Goal: Browse casually: Explore the website without a specific task or goal

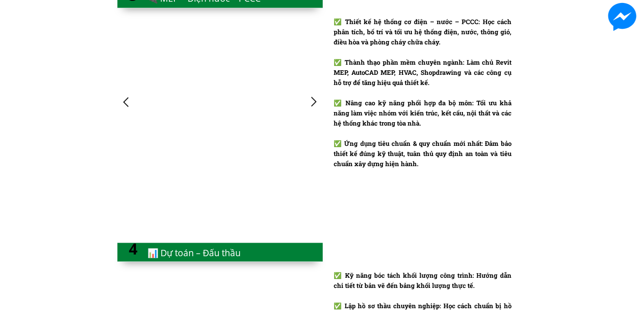
scroll to position [1309, 0]
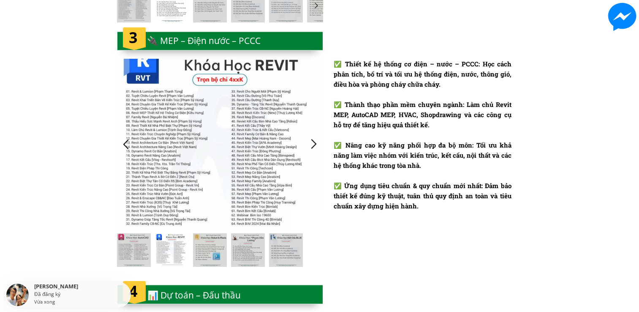
click at [124, 149] on div at bounding box center [126, 144] width 14 height 14
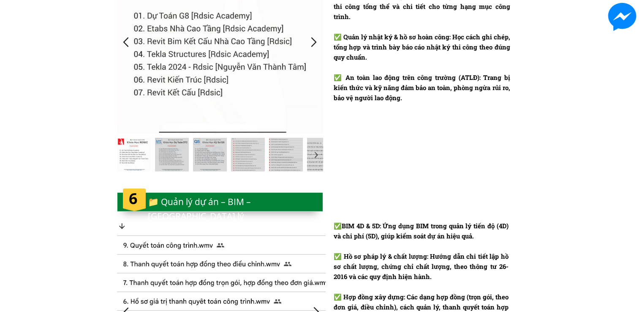
scroll to position [1816, 0]
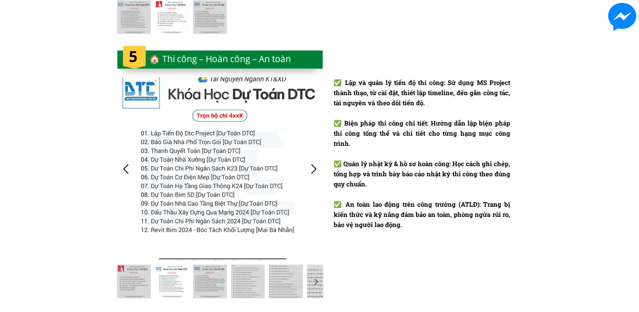
click at [315, 168] on div at bounding box center [314, 169] width 14 height 14
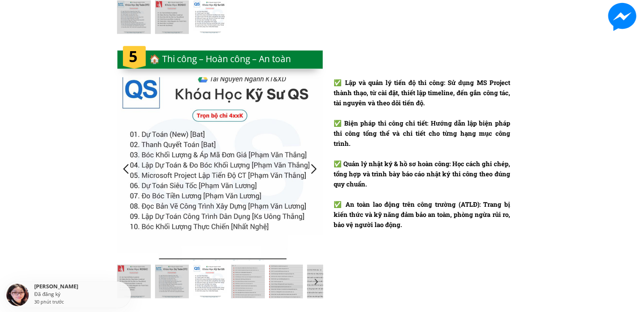
click at [315, 168] on div at bounding box center [314, 169] width 14 height 14
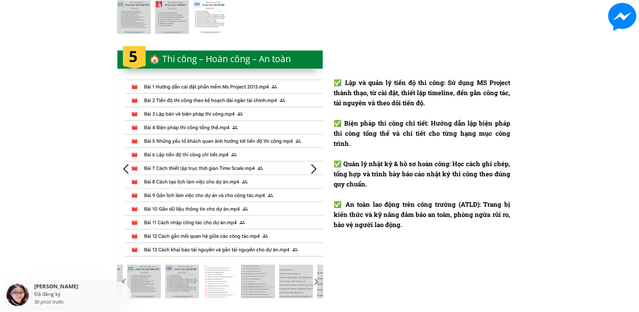
click at [316, 169] on div at bounding box center [314, 169] width 14 height 14
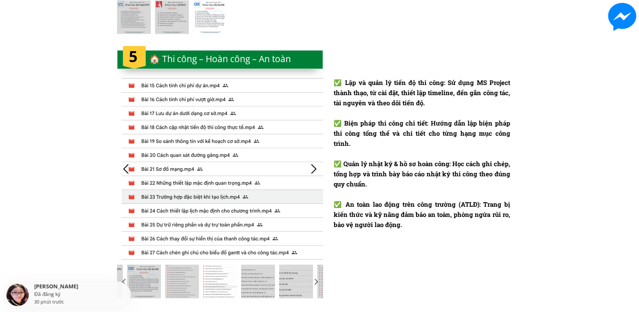
click at [318, 169] on div at bounding box center [314, 169] width 14 height 14
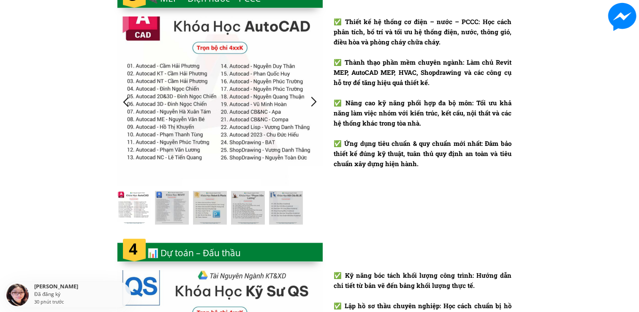
scroll to position [1309, 0]
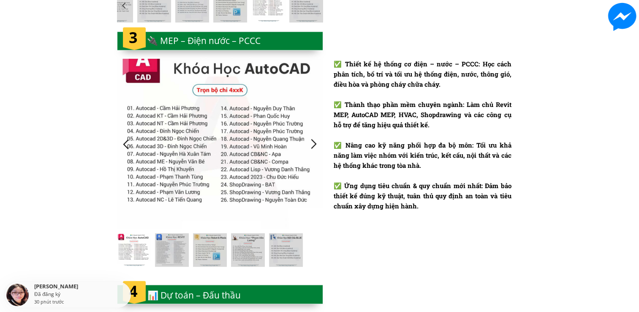
click at [312, 144] on div at bounding box center [314, 144] width 14 height 14
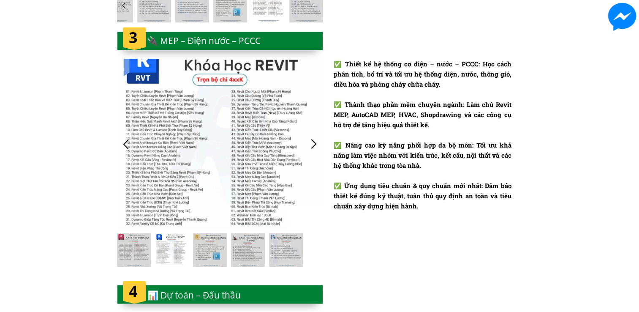
click at [312, 144] on div at bounding box center [314, 144] width 14 height 14
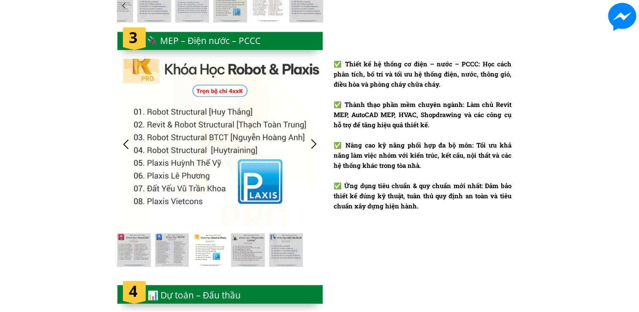
click at [121, 144] on div at bounding box center [126, 144] width 14 height 14
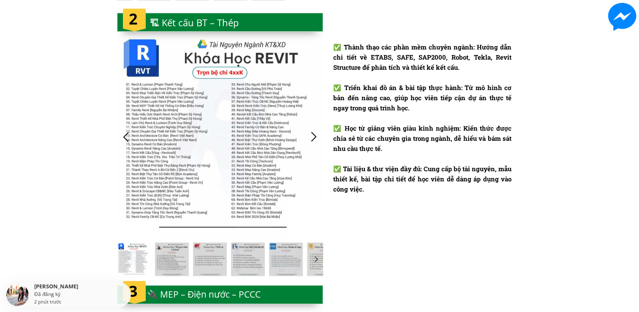
scroll to position [1014, 0]
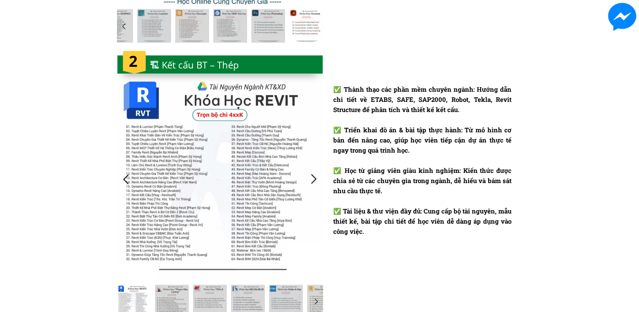
click at [308, 178] on div at bounding box center [314, 179] width 14 height 14
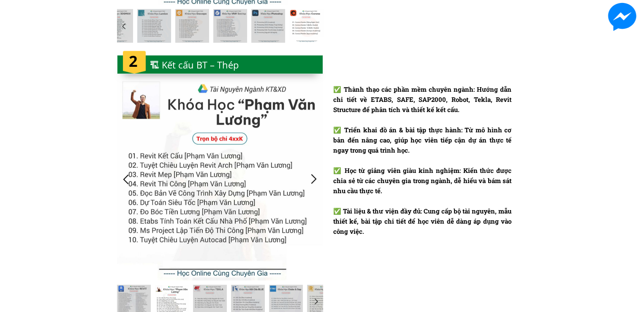
click at [308, 179] on div at bounding box center [314, 179] width 14 height 14
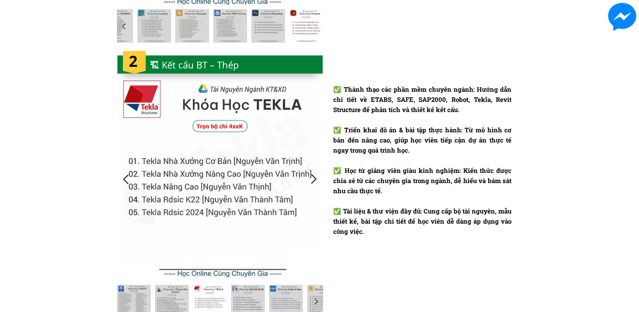
click at [308, 179] on div at bounding box center [314, 179] width 14 height 14
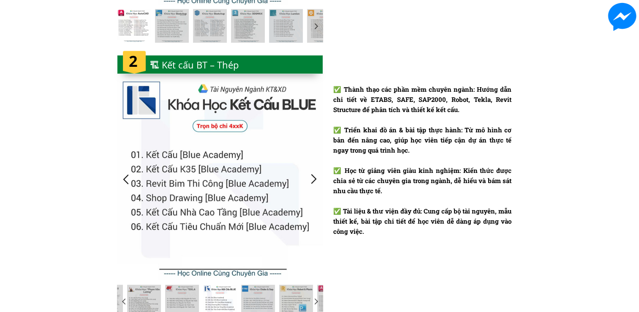
click at [308, 179] on div at bounding box center [314, 179] width 14 height 14
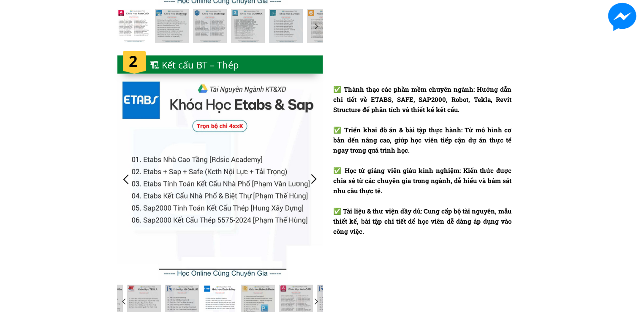
click at [308, 179] on div at bounding box center [314, 179] width 14 height 14
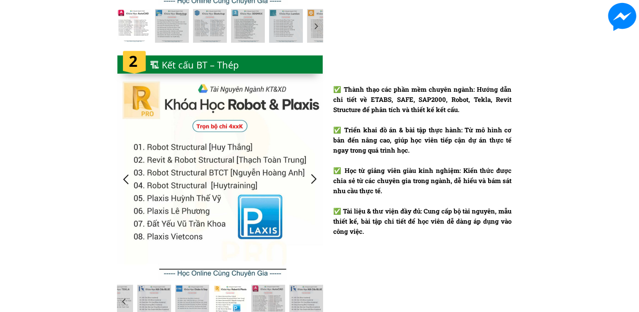
click at [309, 178] on div at bounding box center [314, 179] width 14 height 14
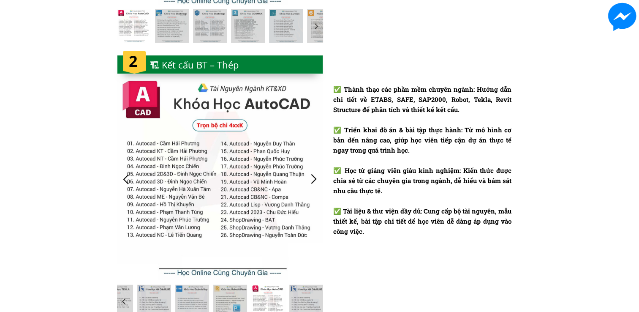
click at [309, 178] on div at bounding box center [314, 179] width 14 height 14
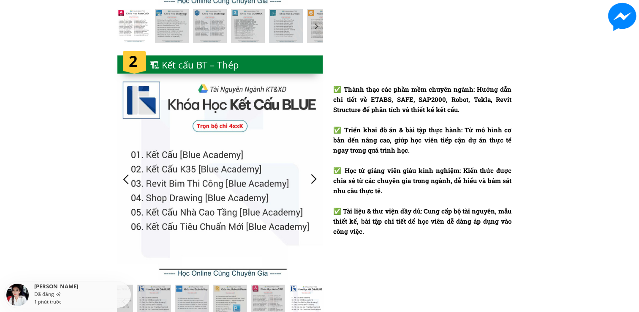
click at [309, 178] on div at bounding box center [314, 179] width 14 height 14
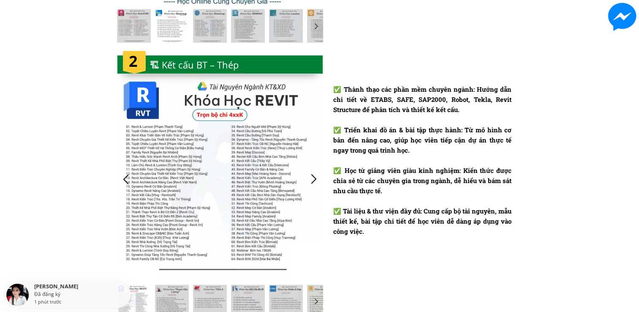
click at [309, 178] on div at bounding box center [314, 179] width 14 height 14
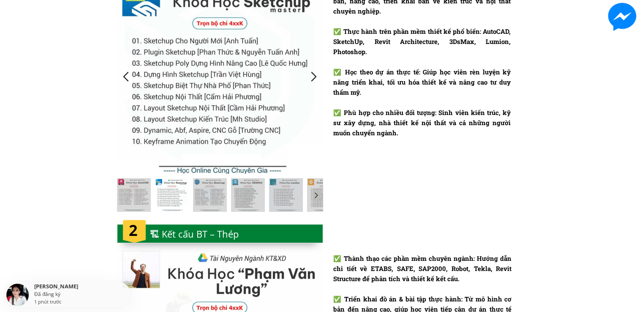
scroll to position [802, 0]
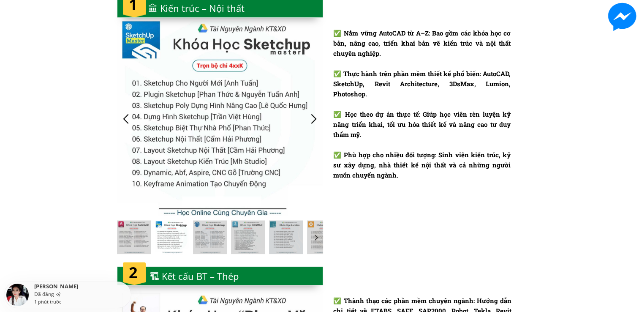
click at [316, 128] on div at bounding box center [220, 118] width 206 height 195
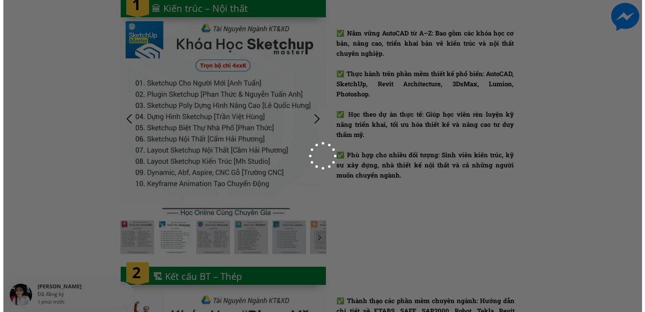
scroll to position [0, 0]
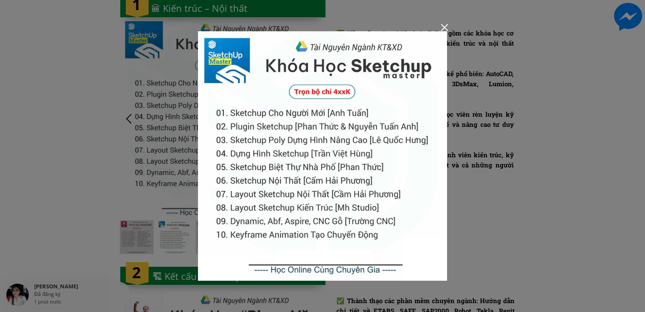
click at [441, 28] on div at bounding box center [322, 156] width 645 height 312
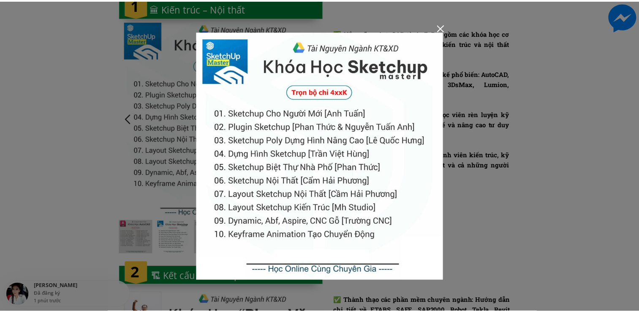
scroll to position [802, 0]
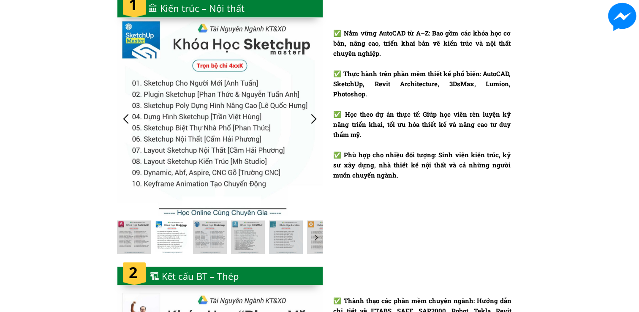
click at [319, 122] on div at bounding box center [314, 118] width 14 height 14
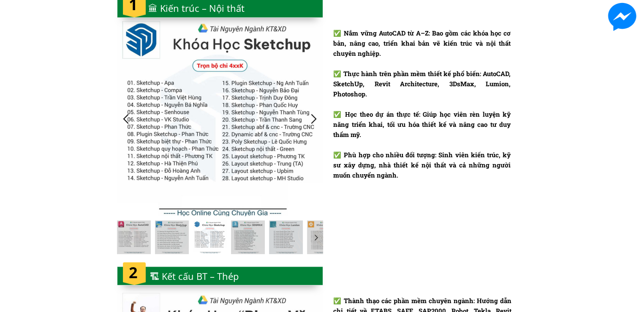
click at [319, 122] on div at bounding box center [314, 118] width 14 height 14
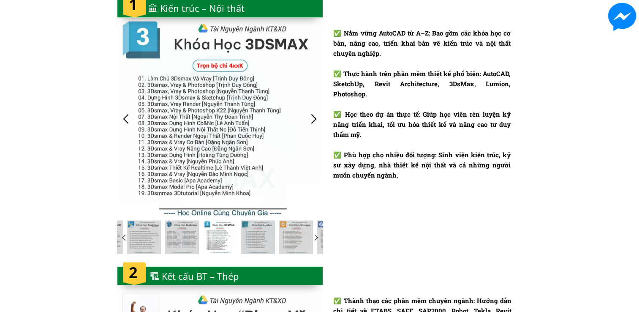
click at [317, 122] on div at bounding box center [314, 118] width 14 height 14
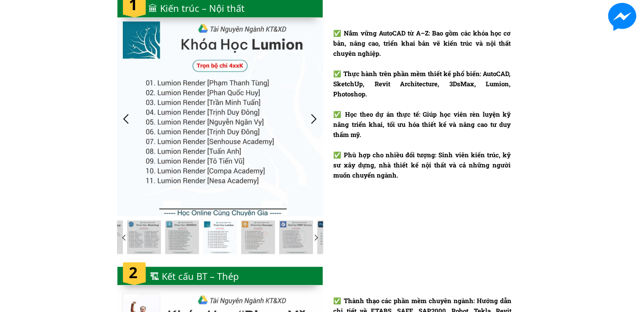
click at [317, 122] on div at bounding box center [314, 118] width 14 height 14
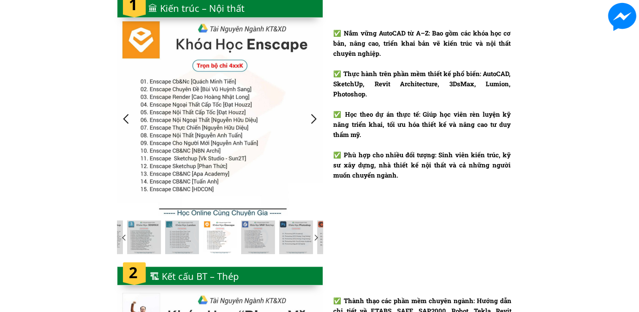
click at [317, 122] on div at bounding box center [314, 118] width 14 height 14
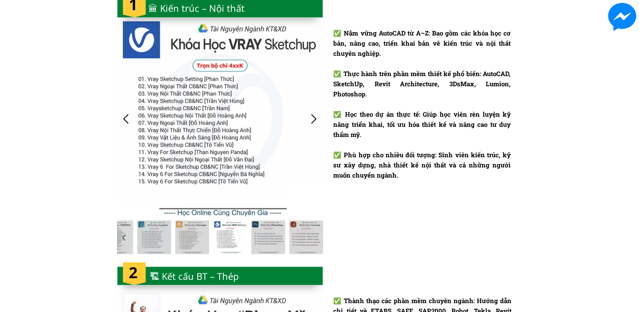
click at [313, 122] on div at bounding box center [314, 118] width 14 height 14
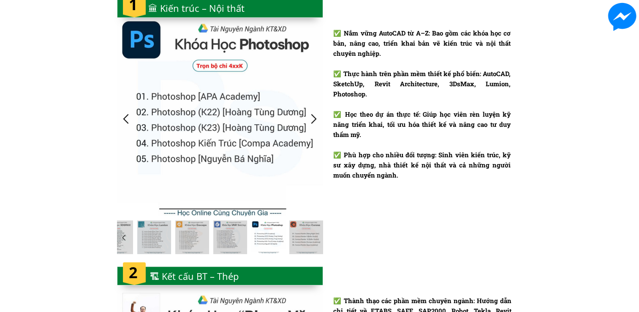
click at [313, 122] on div at bounding box center [314, 118] width 14 height 14
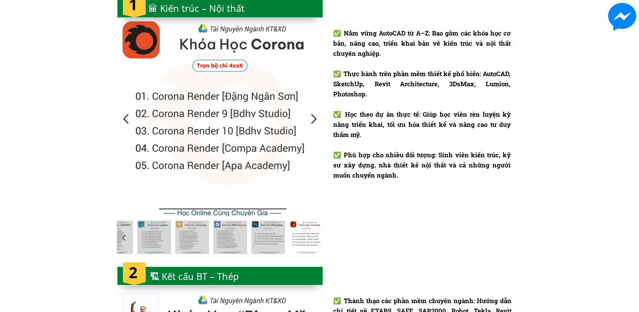
click at [313, 122] on div at bounding box center [314, 118] width 14 height 14
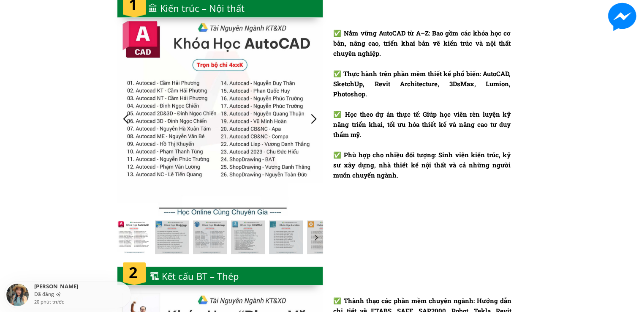
click at [313, 122] on div at bounding box center [314, 118] width 14 height 14
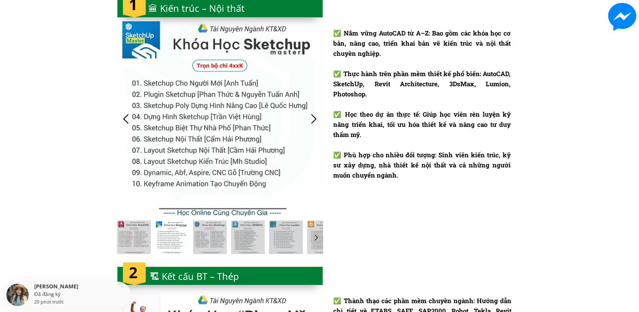
click at [313, 122] on div at bounding box center [314, 118] width 14 height 14
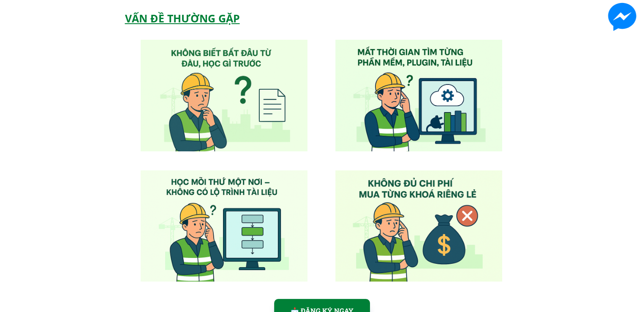
scroll to position [0, 0]
